Goal: Task Accomplishment & Management: Use online tool/utility

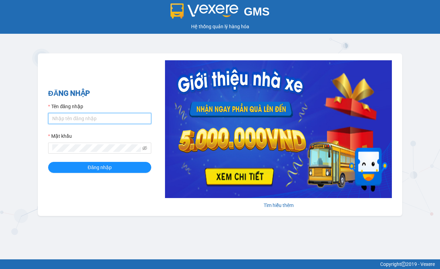
click at [130, 117] on input "Tên đăng nhập" at bounding box center [99, 118] width 103 height 11
type input "ky.kimhoang"
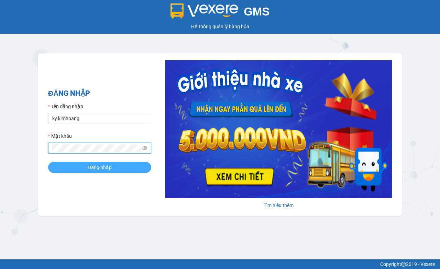
click at [121, 169] on button "Đăng nhập" at bounding box center [99, 167] width 103 height 11
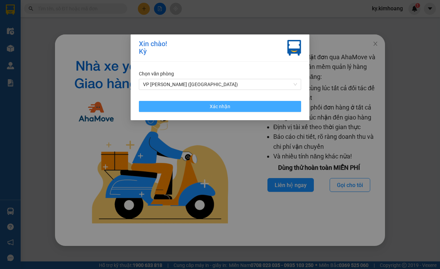
click at [214, 108] on span "Xác nhận" at bounding box center [220, 107] width 21 height 8
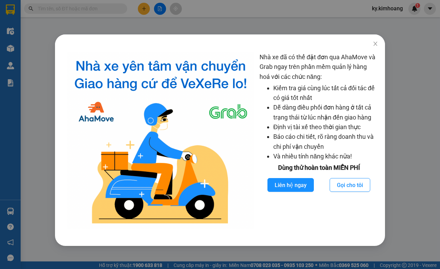
click at [214, 108] on img at bounding box center [160, 140] width 187 height 176
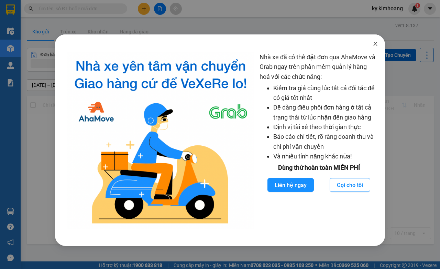
click at [374, 43] on icon "close" at bounding box center [376, 44] width 6 height 6
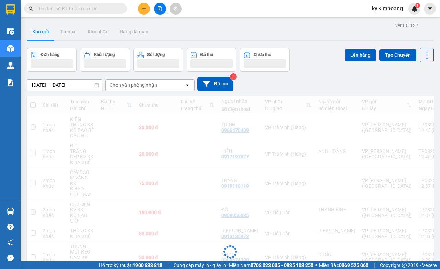
click at [65, 118] on td "1 món Khác" at bounding box center [53, 127] width 28 height 26
checkbox input "true"
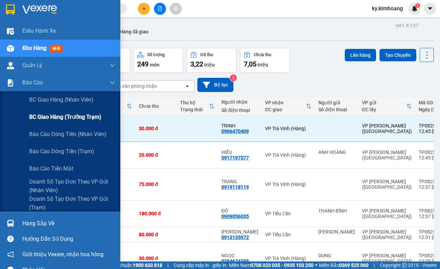
click at [67, 114] on span "BC giao hàng (trưởng trạm)" at bounding box center [65, 117] width 72 height 9
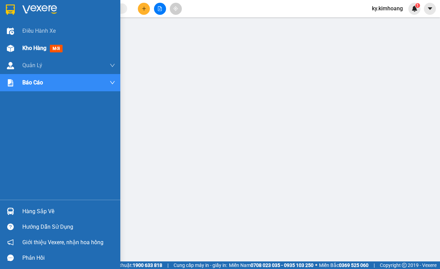
click at [11, 51] on img at bounding box center [10, 48] width 7 height 7
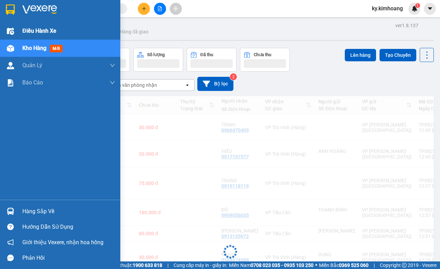
click at [40, 51] on span "Kho hàng" at bounding box center [34, 48] width 24 height 7
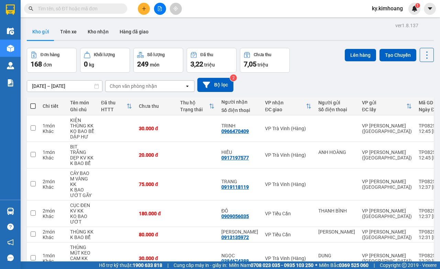
click at [142, 32] on button "Hàng đã giao" at bounding box center [134, 31] width 40 height 17
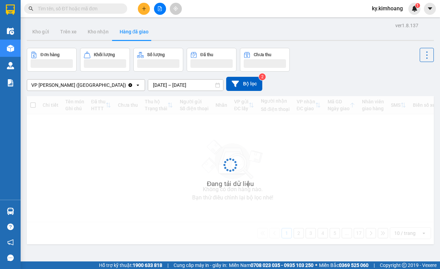
click at [180, 82] on input "[DATE] – [DATE]" at bounding box center [185, 84] width 75 height 11
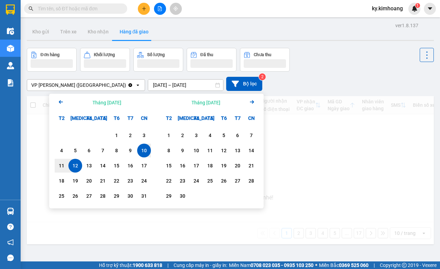
click at [75, 165] on div "12" at bounding box center [76, 165] width 10 height 8
type input "[DATE] – [DATE]"
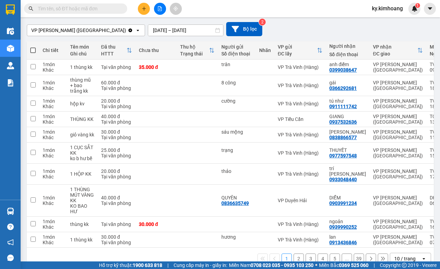
scroll to position [69, 0]
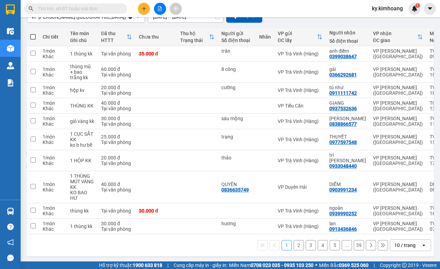
click at [396, 242] on div "10 / trang" at bounding box center [405, 245] width 21 height 7
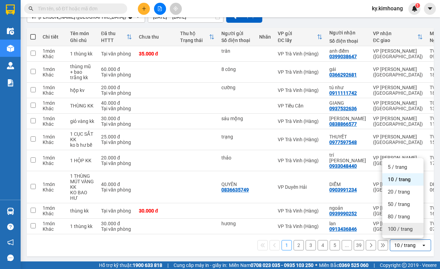
click at [401, 228] on span "100 / trang" at bounding box center [400, 228] width 25 height 7
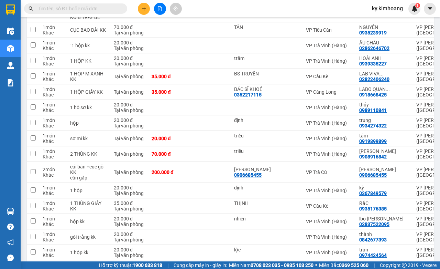
scroll to position [865, 0]
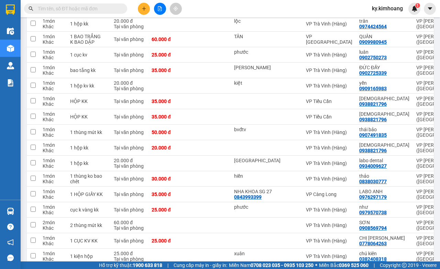
drag, startPoint x: 440, startPoint y: 276, endPoint x: 439, endPoint y: 286, distance: 10.0
click at [439, 268] on html "Kết quả tìm kiếm ( 0 ) Bộ lọc No Data ky.kimhoang 1 Điều hành xe Kho hàng mới Q…" at bounding box center [220, 134] width 440 height 269
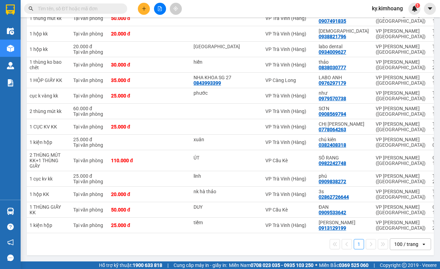
scroll to position [921, 0]
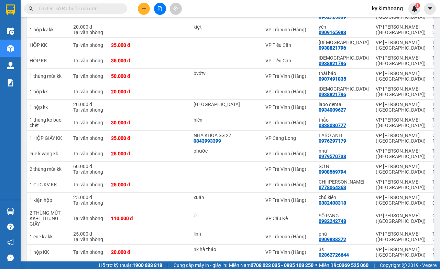
click at [95, 8] on input "text" at bounding box center [78, 9] width 81 height 8
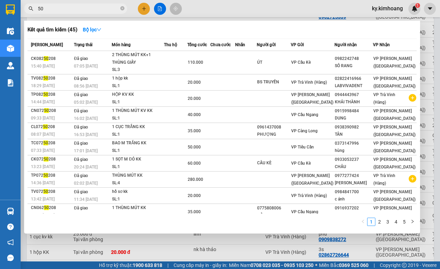
type input "5"
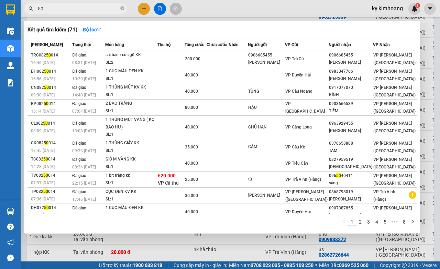
type input "5"
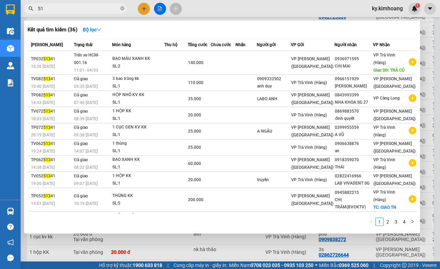
type input "5"
type input "50214"
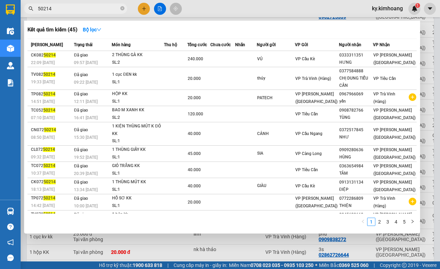
click at [97, 5] on input "50214" at bounding box center [78, 9] width 81 height 8
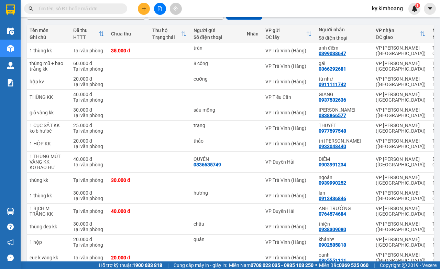
scroll to position [46, 0]
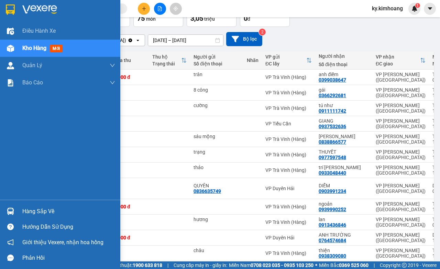
click at [52, 215] on div "Hàng sắp về" at bounding box center [68, 211] width 93 height 10
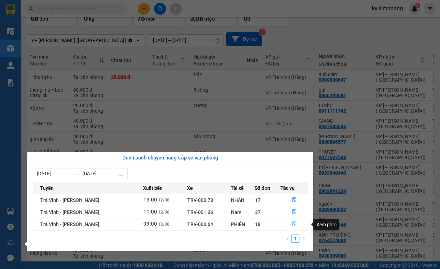
click at [293, 224] on icon "file-done" at bounding box center [294, 223] width 5 height 5
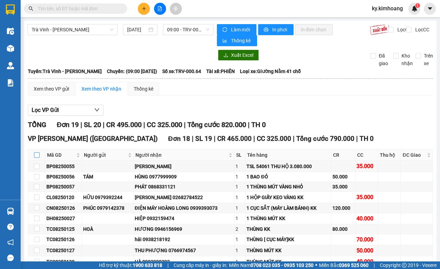
click at [38, 156] on input "checkbox" at bounding box center [37, 155] width 6 height 6
checkbox input "true"
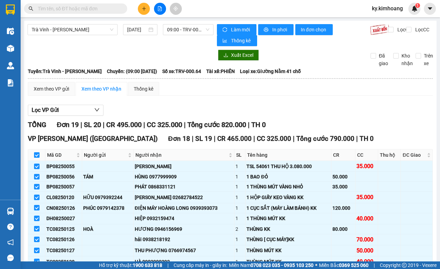
checkbox input "true"
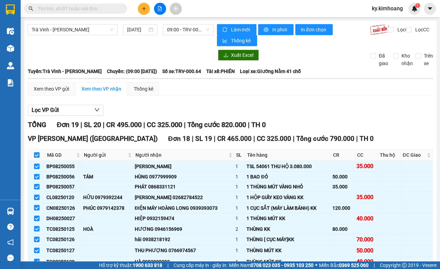
checkbox input "true"
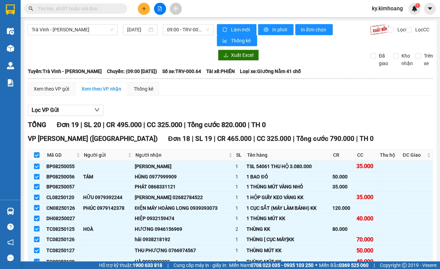
checkbox input "true"
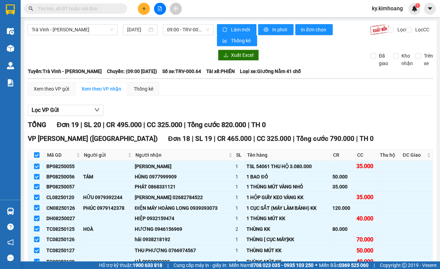
checkbox input "true"
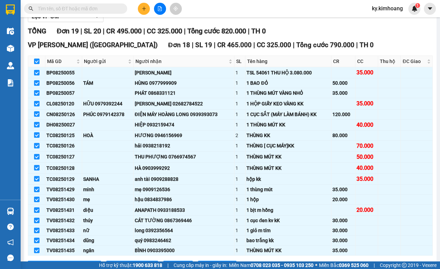
scroll to position [96, 0]
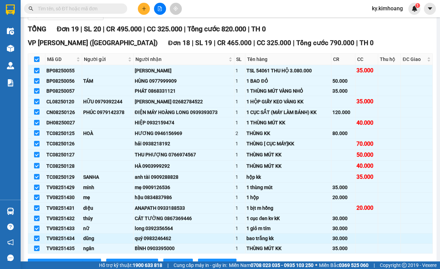
click at [36, 239] on input "checkbox" at bounding box center [37, 238] width 6 height 6
checkbox input "false"
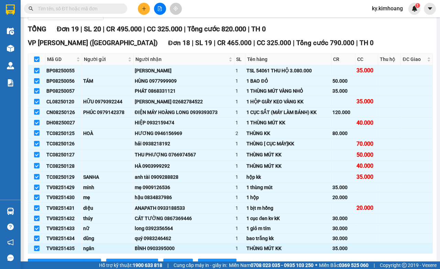
checkbox input "false"
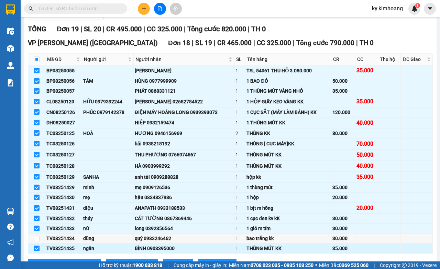
click at [36, 250] on input "checkbox" at bounding box center [37, 248] width 6 height 6
checkbox input "false"
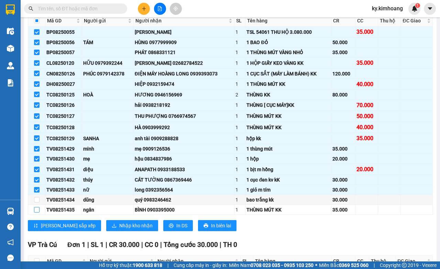
scroll to position [160, 0]
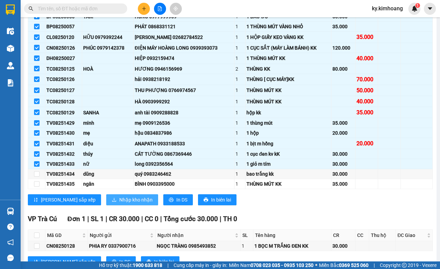
click at [106, 196] on button "Nhập kho nhận" at bounding box center [132, 199] width 52 height 11
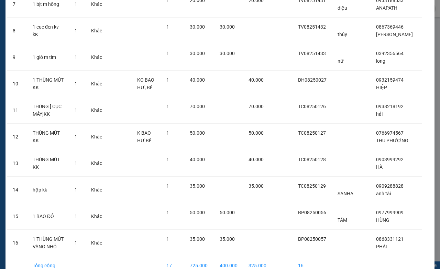
scroll to position [272, 0]
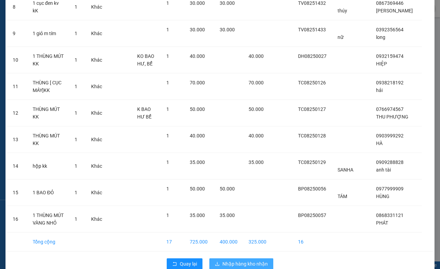
click at [243, 260] on span "Nhập hàng kho nhận" at bounding box center [245, 264] width 45 height 8
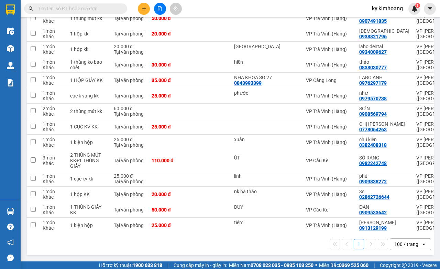
scroll to position [976, 0]
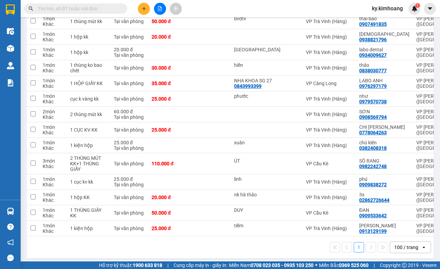
click at [99, 6] on input "text" at bounding box center [78, 9] width 81 height 8
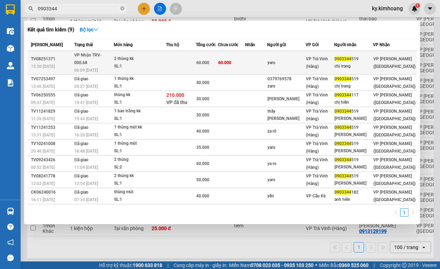
type input "0903344"
click at [373, 58] on div "0903344 519" at bounding box center [354, 58] width 38 height 7
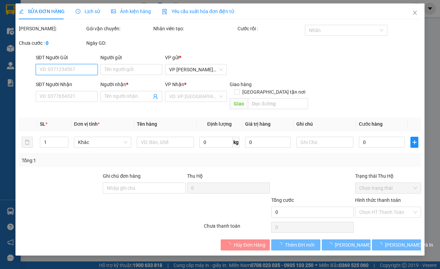
type input "yaro"
type input "0903344519"
type input "chị trang"
type input "60.000"
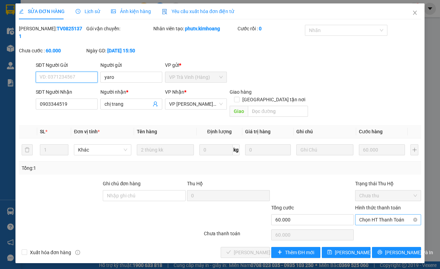
click at [379, 214] on span "Chọn HT Thanh Toán" at bounding box center [389, 219] width 58 height 10
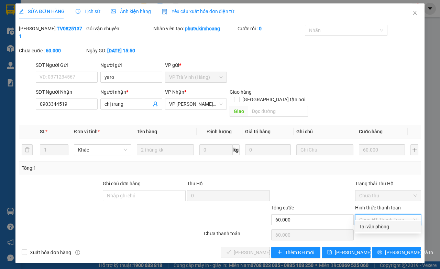
click at [374, 224] on div "Tại văn phòng" at bounding box center [389, 227] width 58 height 8
type input "0"
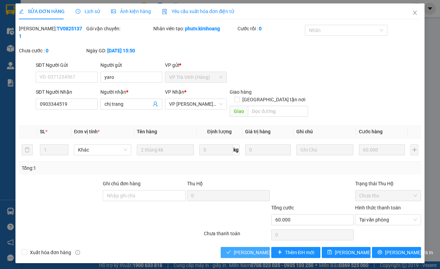
click at [245, 248] on span "[PERSON_NAME] và Giao hàng" at bounding box center [267, 252] width 66 height 8
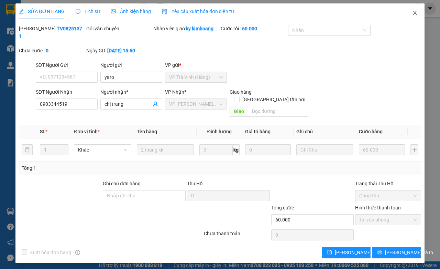
drag, startPoint x: 414, startPoint y: 13, endPoint x: 378, endPoint y: 4, distance: 36.2
click at [414, 13] on icon "close" at bounding box center [416, 13] width 6 height 6
click at [417, 11] on img at bounding box center [415, 9] width 6 height 6
click at [416, 12] on body "Kết quả tìm kiếm ( 9 ) Bộ lọc Mã ĐH Trạng thái Món hàng Thu hộ Tổng cước Chưa c…" at bounding box center [220, 134] width 440 height 269
click at [440, 0] on div at bounding box center [440, 0] width 0 height 0
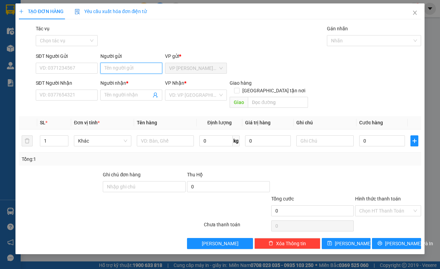
click at [127, 68] on input "Người gửi" at bounding box center [131, 68] width 62 height 11
click at [128, 66] on input "CHIA" at bounding box center [131, 68] width 62 height 11
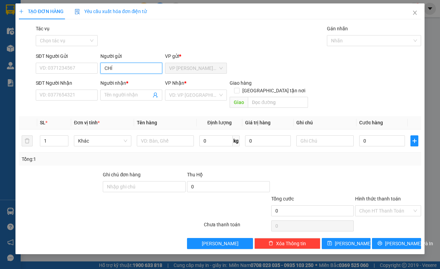
type input "CHÍ"
type input "HẬU"
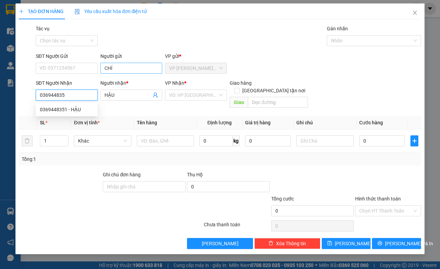
type input "0369448351"
click at [73, 110] on div "0369448351 - HẬU" at bounding box center [67, 110] width 54 height 8
type input "30.000"
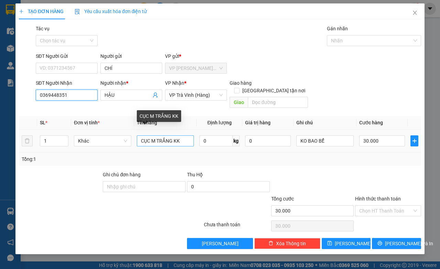
type input "0369448351"
drag, startPoint x: 185, startPoint y: 137, endPoint x: 164, endPoint y: 148, distance: 23.7
click at [169, 146] on div "SL * Đơn vị tính * Tên hàng Định lượng Giá trị hàng Ghi chú Cước hàng 1 Khác CỤ…" at bounding box center [220, 141] width 403 height 50
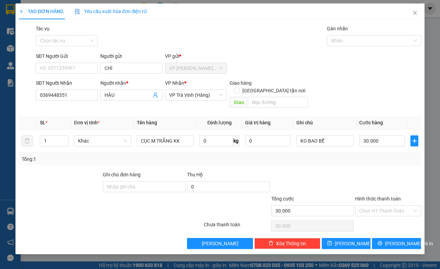
drag, startPoint x: 150, startPoint y: 154, endPoint x: 135, endPoint y: 161, distance: 16.2
click at [145, 156] on div "Tổng: 1" at bounding box center [220, 158] width 403 height 13
click at [136, 161] on div "Transit Pickup Surcharge Ids Transit Deliver Surcharge Ids Transit Deliver Surc…" at bounding box center [220, 137] width 403 height 224
drag, startPoint x: 135, startPoint y: 161, endPoint x: 217, endPoint y: 90, distance: 108.8
click at [135, 161] on div "Transit Pickup Surcharge Ids Transit Deliver Surcharge Ids Transit Deliver Surc…" at bounding box center [220, 137] width 403 height 224
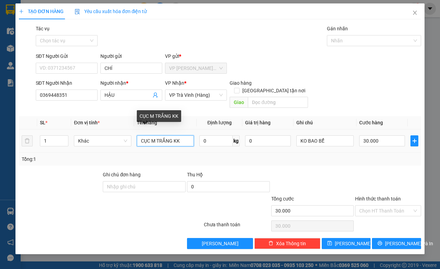
click at [182, 135] on input "CỤC M TRẮNG KK" at bounding box center [165, 140] width 57 height 11
type input "C"
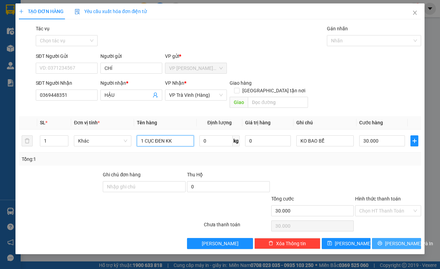
type input "1 CỤC ĐEN KK"
click at [411, 238] on button "[PERSON_NAME] và In" at bounding box center [396, 243] width 49 height 11
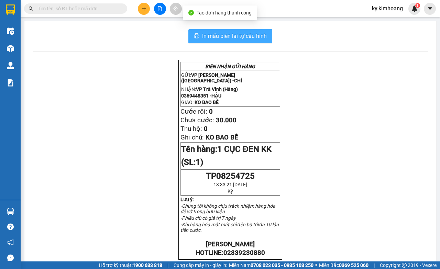
click at [268, 31] on button "In mẫu biên lai tự cấu hình" at bounding box center [231, 36] width 84 height 14
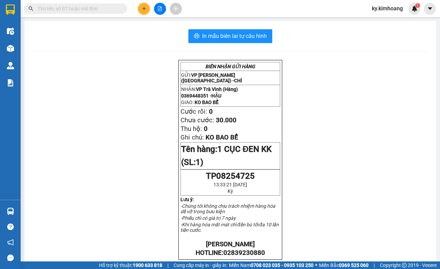
click at [114, 8] on input "text" at bounding box center [78, 9] width 81 height 8
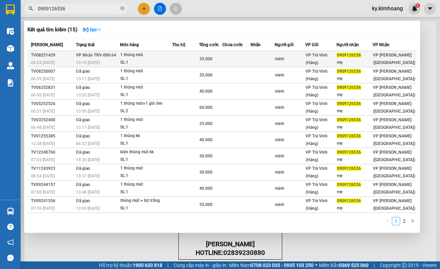
type input "0909126536"
click at [373, 61] on div "mẹ" at bounding box center [354, 62] width 35 height 7
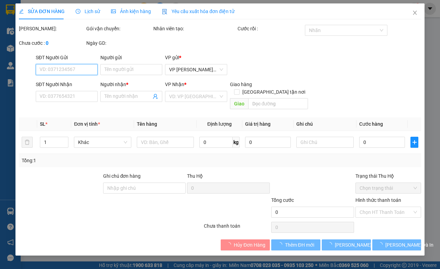
type input "minh"
type input "0909126536"
type input "mẹ"
type input "35.000"
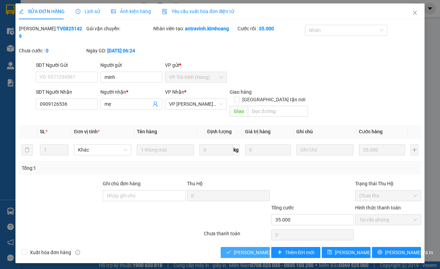
click at [239, 248] on span "[PERSON_NAME] và Giao hàng" at bounding box center [267, 252] width 66 height 8
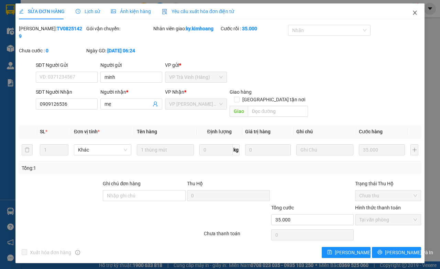
click at [414, 17] on span "Close" at bounding box center [415, 12] width 19 height 19
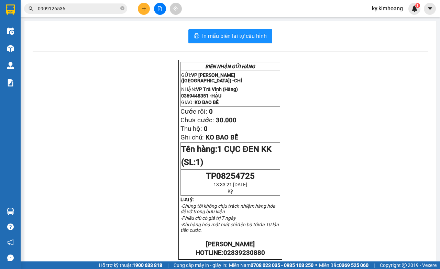
click at [90, 11] on input "0909126536" at bounding box center [78, 9] width 81 height 8
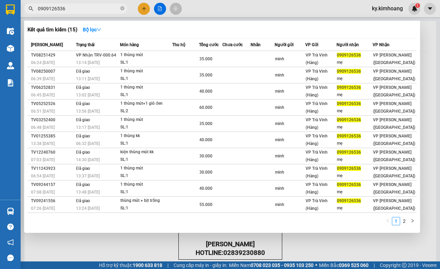
click at [90, 11] on input "0909126536" at bounding box center [78, 9] width 81 height 8
click at [109, 11] on input "0909126536" at bounding box center [78, 9] width 81 height 8
click at [73, 8] on input "0909126536" at bounding box center [78, 9] width 81 height 8
type input "0"
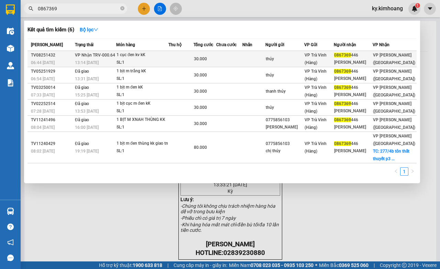
type input "0867369"
click at [116, 53] on td "VP Nhận TRV-000.64 13:14 - 12/08" at bounding box center [94, 59] width 43 height 16
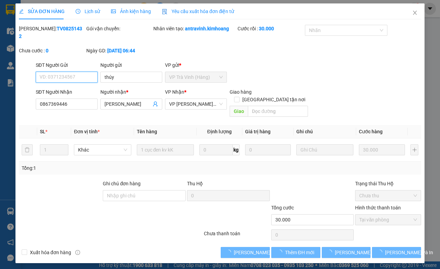
type input "thúy"
type input "0867369446"
type input "[PERSON_NAME]"
type input "30.000"
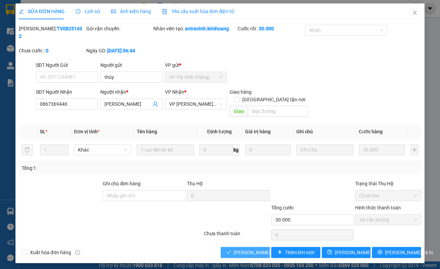
click at [255, 248] on span "[PERSON_NAME] và Giao hàng" at bounding box center [267, 252] width 66 height 8
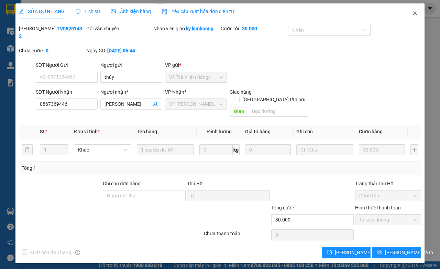
click at [417, 14] on icon "close" at bounding box center [416, 13] width 6 height 6
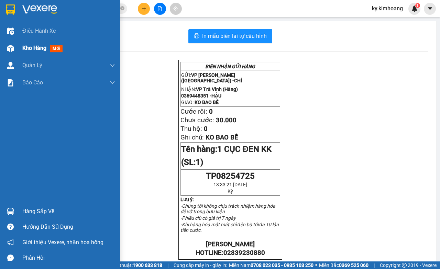
drag, startPoint x: 13, startPoint y: 49, endPoint x: 16, endPoint y: 32, distance: 17.5
click at [14, 49] on img at bounding box center [10, 48] width 7 height 7
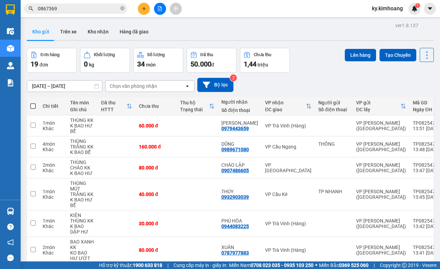
click at [113, 10] on input "0867369" at bounding box center [78, 9] width 81 height 8
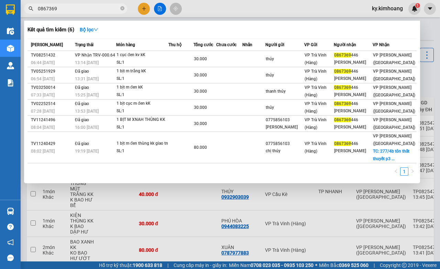
click at [113, 10] on input "0867369" at bounding box center [78, 9] width 81 height 8
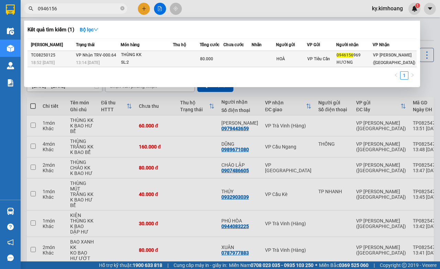
type input "0946156"
click at [131, 64] on div "SL: 2" at bounding box center [147, 63] width 52 height 8
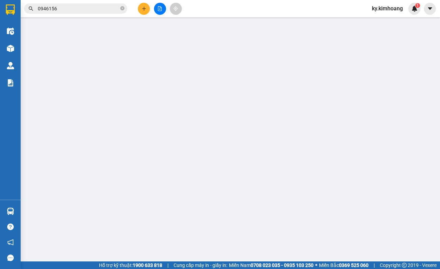
type input "HOÀ"
type input "0946156969"
type input "HƯƠNG"
type input "80.000"
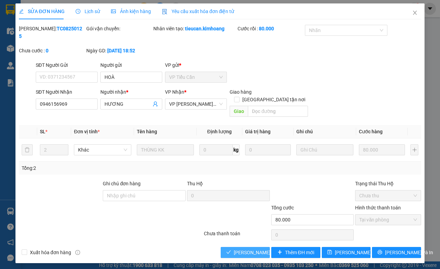
click at [236, 248] on span "[PERSON_NAME] và Giao hàng" at bounding box center [267, 252] width 66 height 8
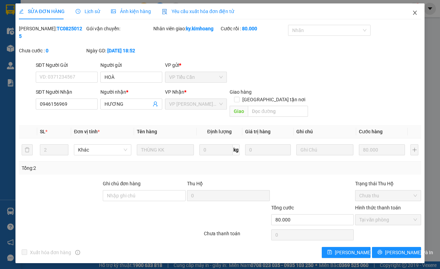
click at [412, 16] on span "Close" at bounding box center [415, 12] width 19 height 19
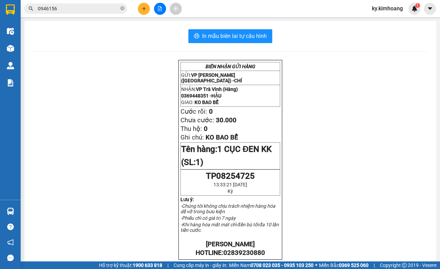
click at [104, 10] on input "0946156" at bounding box center [78, 9] width 81 height 8
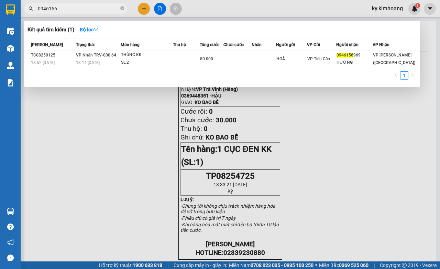
click at [104, 10] on input "0946156" at bounding box center [78, 9] width 81 height 8
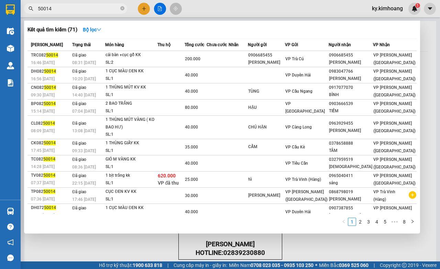
click at [116, 9] on input "50014" at bounding box center [78, 9] width 81 height 8
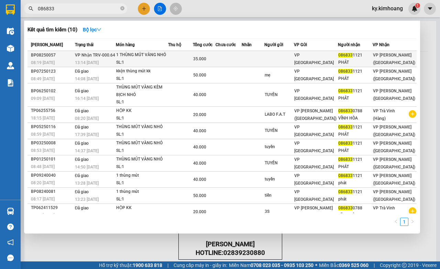
type input "086833"
click at [140, 60] on div "SL: 1" at bounding box center [142, 63] width 52 height 8
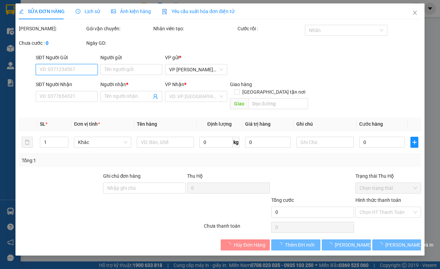
type input "0868331121"
type input "PHÁT"
type input "35.000"
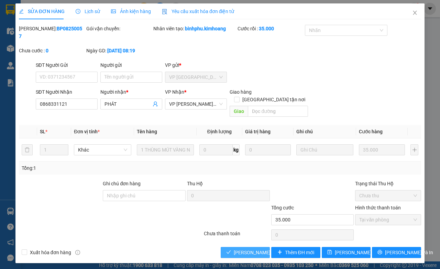
click at [244, 248] on span "[PERSON_NAME] và Giao hàng" at bounding box center [267, 252] width 66 height 8
